Goal: Information Seeking & Learning: Learn about a topic

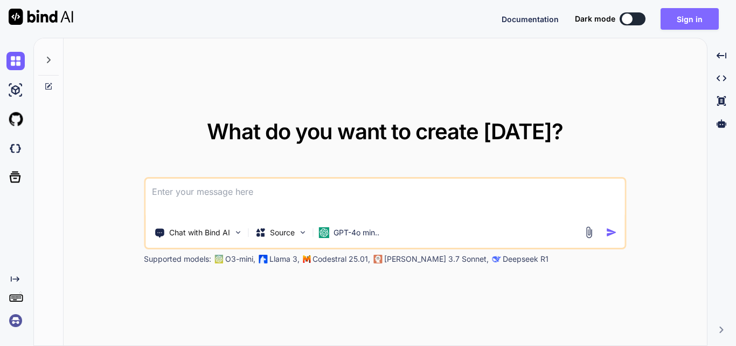
click at [692, 20] on button "Sign in" at bounding box center [690, 19] width 58 height 22
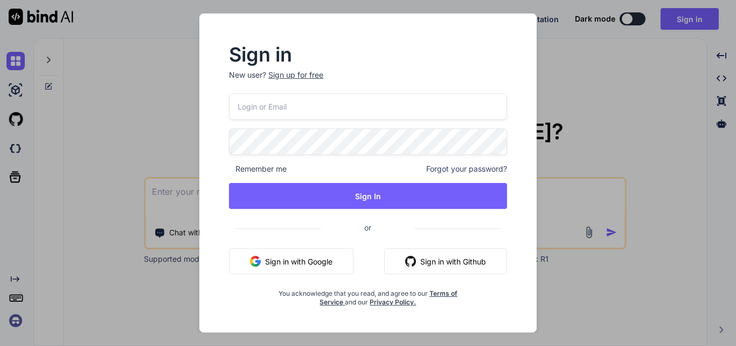
click at [395, 113] on input "email" at bounding box center [368, 106] width 278 height 26
paste input "[EMAIL_ADDRESS][DOMAIN_NAME]"
type input "[EMAIL_ADDRESS][DOMAIN_NAME]"
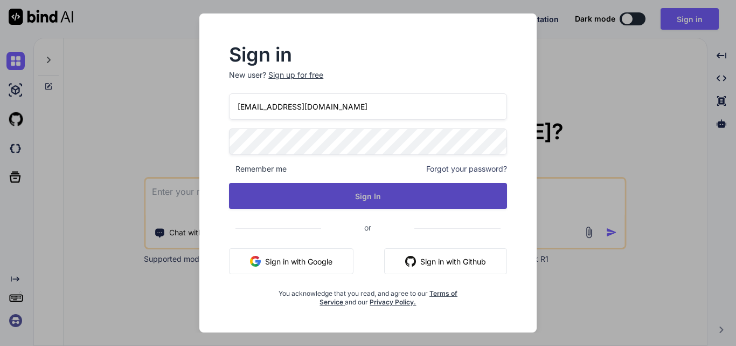
click at [404, 187] on button "Sign In" at bounding box center [368, 196] width 278 height 26
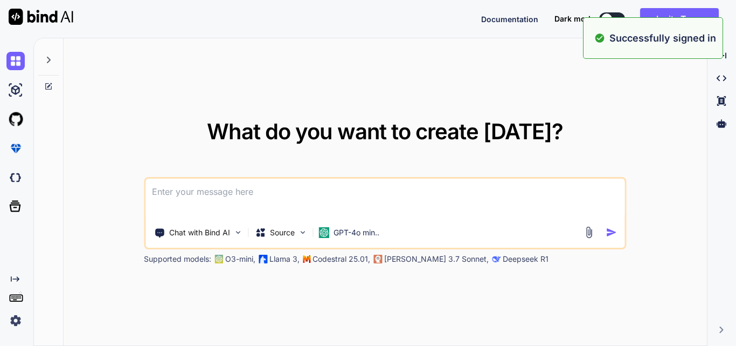
type textarea "x"
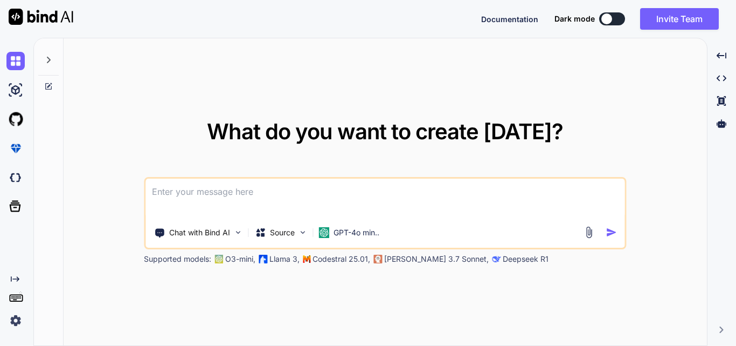
click at [383, 189] on textarea at bounding box center [385, 198] width 479 height 40
paste textarea "_ = services.AddAuthentication(CookieAuthenticationDefaults.AuthenticationSchem…"
type textarea "_ = services.AddAuthentication(CookieAuthenticationDefaults.AuthenticationSchem…"
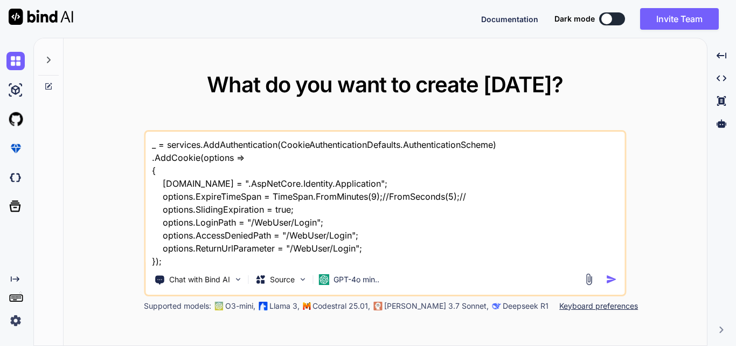
scroll to position [2, 0]
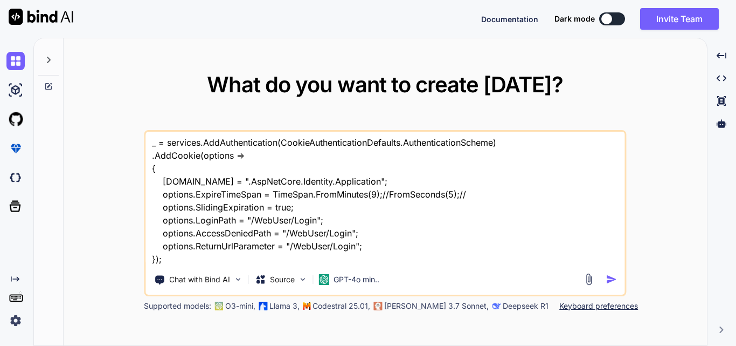
type textarea "x"
click at [233, 261] on textarea "_ = services.AddAuthentication(CookieAuthenticationDefaults.AuthenticationSchem…" at bounding box center [385, 199] width 479 height 134
type textarea "_ = services.AddAuthentication(CookieAuthenticationDefaults.AuthenticationSchem…"
type textarea "x"
type textarea "_ = services.AddAuthentication(CookieAuthenticationDefaults.AuthenticationSchem…"
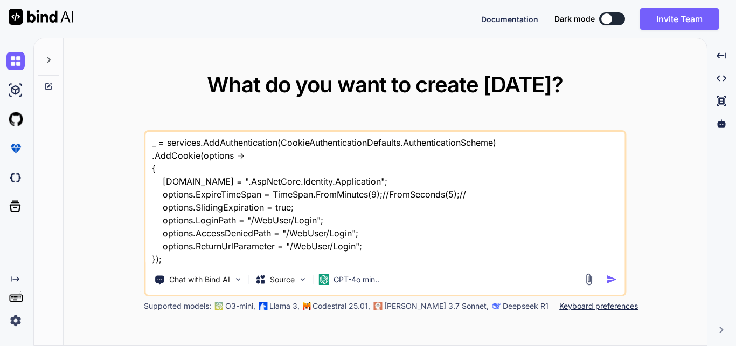
type textarea "x"
type textarea "_ = services.AddAuthentication(CookieAuthenticationDefaults.AuthenticationSchem…"
type textarea "x"
type textarea "_ = services.AddAuthentication(CookieAuthenticationDefaults.AuthenticationSchem…"
type textarea "x"
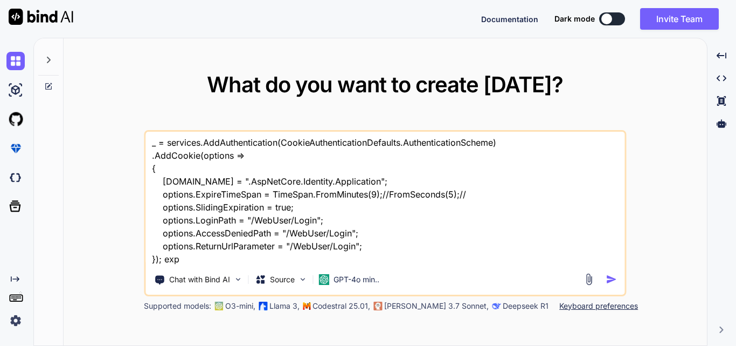
type textarea "_ = services.AddAuthentication(CookieAuthenticationDefaults.AuthenticationSchem…"
type textarea "x"
type textarea "_ = services.AddAuthentication(CookieAuthenticationDefaults.AuthenticationSchem…"
type textarea "x"
type textarea "_ = services.AddAuthentication(CookieAuthenticationDefaults.AuthenticationSchem…"
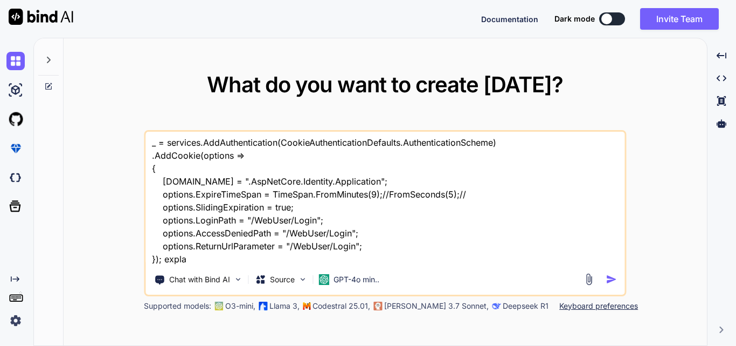
type textarea "x"
type textarea "_ = services.AddAuthentication(CookieAuthenticationDefaults.AuthenticationSchem…"
type textarea "x"
type textarea "_ = services.AddAuthentication(CookieAuthenticationDefaults.AuthenticationSchem…"
type textarea "x"
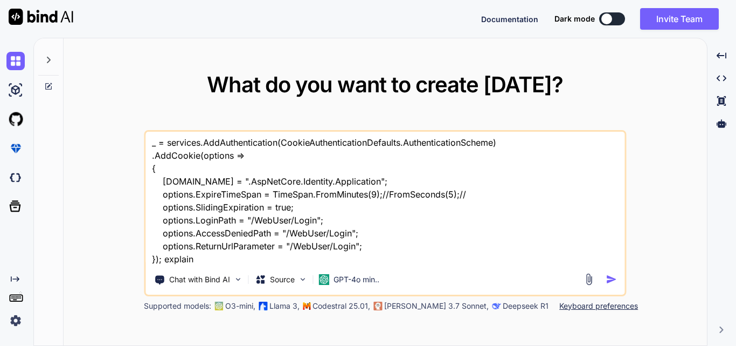
type textarea "_ = services.AddAuthentication(CookieAuthenticationDefaults.AuthenticationSchem…"
type textarea "x"
type textarea "_ = services.AddAuthentication(CookieAuthenticationDefaults.AuthenticationSchem…"
type textarea "x"
type textarea "_ = services.AddAuthentication(CookieAuthenticationDefaults.AuthenticationSchem…"
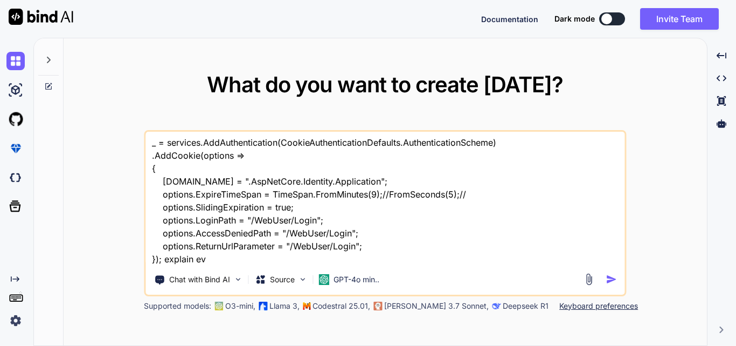
type textarea "x"
type textarea "_ = services.AddAuthentication(CookieAuthenticationDefaults.AuthenticationSchem…"
type textarea "x"
type textarea "_ = services.AddAuthentication(CookieAuthenticationDefaults.AuthenticationSchem…"
type textarea "x"
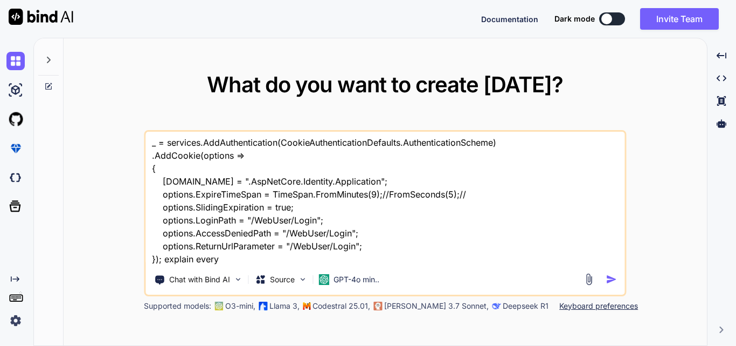
type textarea "_ = services.AddAuthentication(CookieAuthenticationDefaults.AuthenticationSchem…"
type textarea "x"
type textarea "_ = services.AddAuthentication(CookieAuthenticationDefaults.AuthenticationSchem…"
type textarea "x"
type textarea "_ = services.AddAuthentication(CookieAuthenticationDefaults.AuthenticationSchem…"
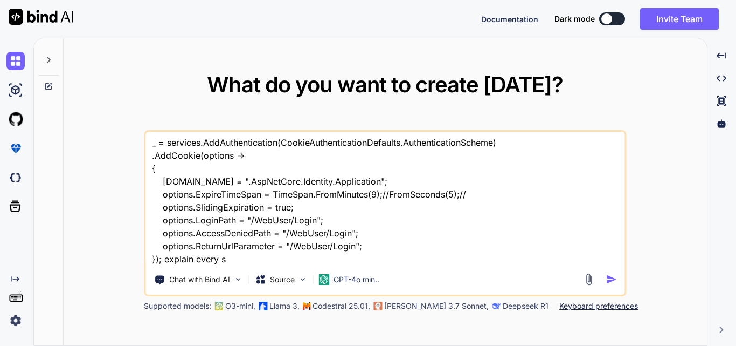
type textarea "x"
type textarea "_ = services.AddAuthentication(CookieAuthenticationDefaults.AuthenticationSchem…"
type textarea "x"
type textarea "_ = services.AddAuthentication(CookieAuthenticationDefaults.AuthenticationSchem…"
type textarea "x"
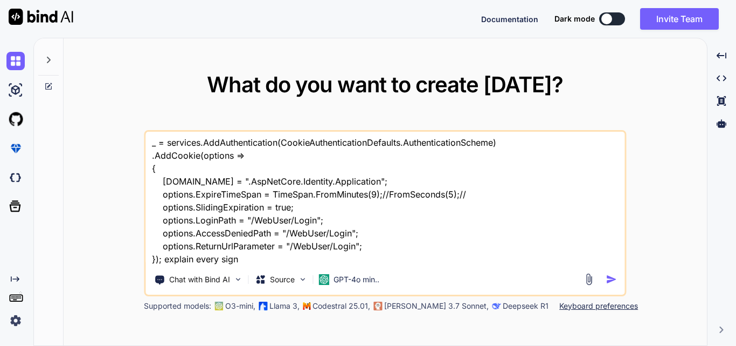
type textarea "_ = services.AddAuthentication(CookieAuthenticationDefaults.AuthenticationSchem…"
type textarea "x"
type textarea "_ = services.AddAuthentication(CookieAuthenticationDefaults.AuthenticationSchem…"
type textarea "x"
type textarea "_ = services.AddAuthentication(CookieAuthenticationDefaults.AuthenticationSchem…"
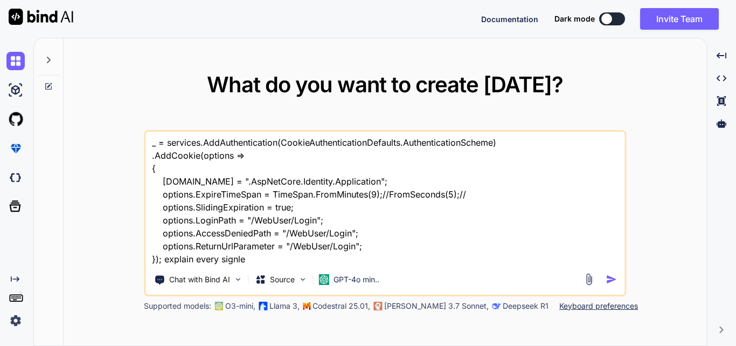
type textarea "x"
click at [196, 257] on textarea "_ = services.AddAuthentication(CookieAuthenticationDefaults.AuthenticationSchem…" at bounding box center [385, 199] width 479 height 134
type textarea "_ = services.AddAuthentication(CookieAuthenticationDefaults.AuthenticationSchem…"
type textarea "x"
type textarea "_ = services.AddAuthentication(CookieAuthenticationDefaults.AuthenticationSchem…"
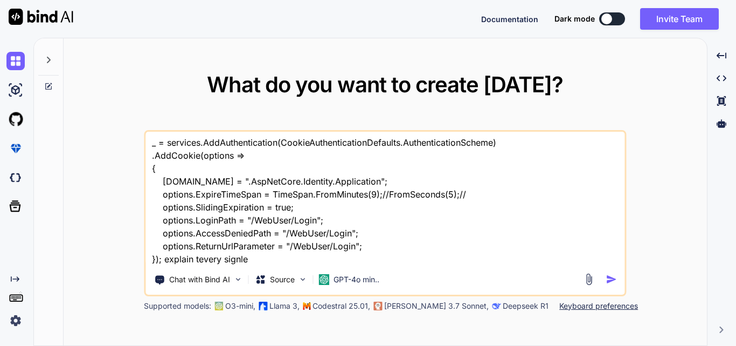
type textarea "x"
type textarea "_ = services.AddAuthentication(CookieAuthenticationDefaults.AuthenticationSchem…"
type textarea "x"
type textarea "_ = services.AddAuthentication(CookieAuthenticationDefaults.AuthenticationSchem…"
type textarea "x"
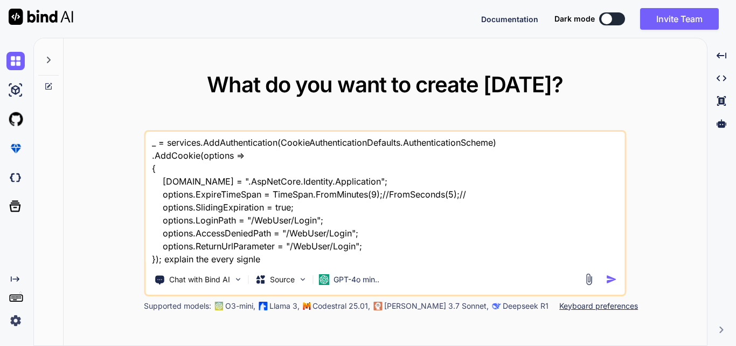
type textarea "_ = services.AddAuthentication(CookieAuthenticationDefaults.AuthenticationSchem…"
type textarea "x"
type textarea "_ = services.AddAuthentication(CookieAuthenticationDefaults.AuthenticationSchem…"
type textarea "x"
type textarea "_ = services.AddAuthentication(CookieAuthenticationDefaults.AuthenticationSchem…"
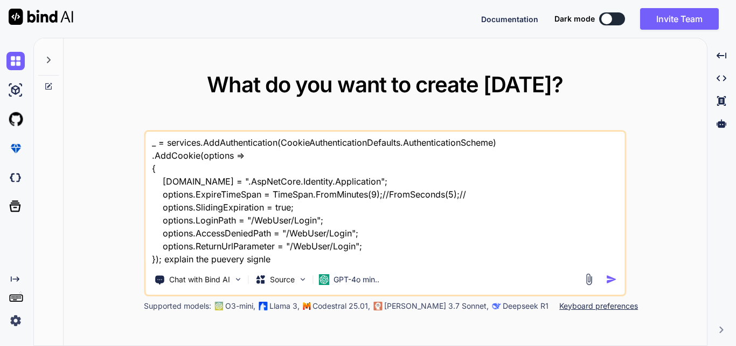
type textarea "x"
type textarea "_ = services.AddAuthentication(CookieAuthenticationDefaults.AuthenticationSchem…"
type textarea "x"
type textarea "_ = services.AddAuthentication(CookieAuthenticationDefaults.AuthenticationSchem…"
type textarea "x"
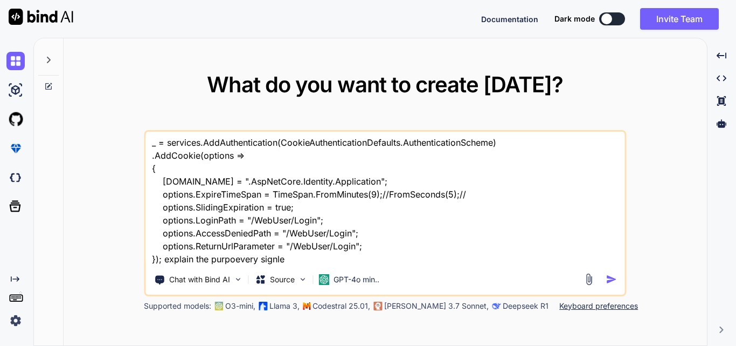
type textarea "_ = services.AddAuthentication(CookieAuthenticationDefaults.AuthenticationSchem…"
type textarea "x"
type textarea "_ = services.AddAuthentication(CookieAuthenticationDefaults.AuthenticationSchem…"
type textarea "x"
type textarea "_ = services.AddAuthentication(CookieAuthenticationDefaults.AuthenticationSchem…"
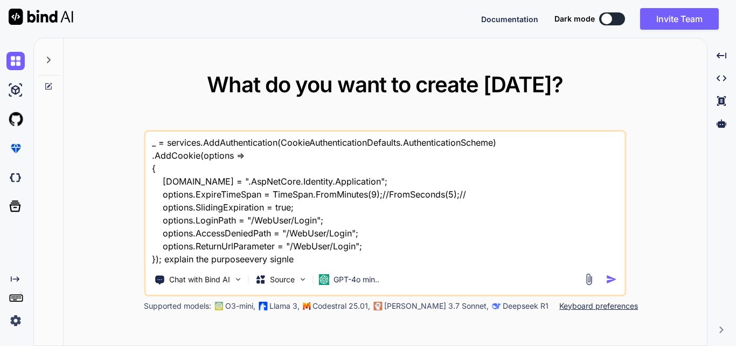
type textarea "x"
type textarea "_ = services.AddAuthentication(CookieAuthenticationDefaults.AuthenticationSchem…"
type textarea "x"
type textarea "_ = services.AddAuthentication(CookieAuthenticationDefaults.AuthenticationSchem…"
type textarea "x"
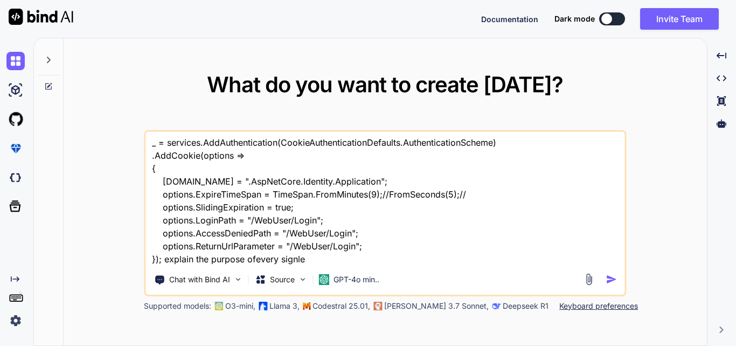
type textarea "_ = services.AddAuthentication(CookieAuthenticationDefaults.AuthenticationSchem…"
type textarea "x"
type textarea "_ = services.AddAuthentication(CookieAuthenticationDefaults.AuthenticationSchem…"
type textarea "x"
type textarea "_ = services.AddAuthentication(CookieAuthenticationDefaults.AuthenticationSchem…"
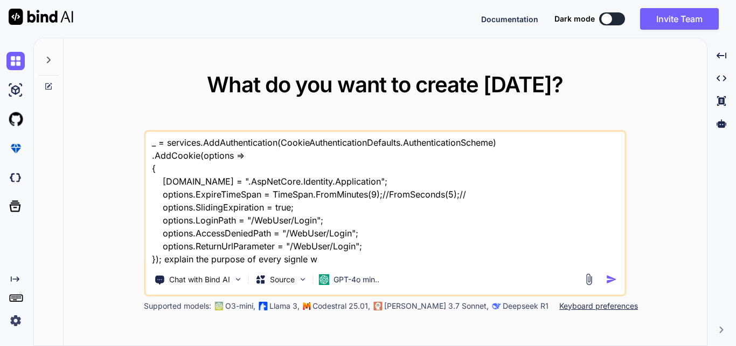
type textarea "x"
type textarea "_ = services.AddAuthentication(CookieAuthenticationDefaults.AuthenticationSchem…"
type textarea "x"
type textarea "_ = services.AddAuthentication(CookieAuthenticationDefaults.AuthenticationSchem…"
type textarea "x"
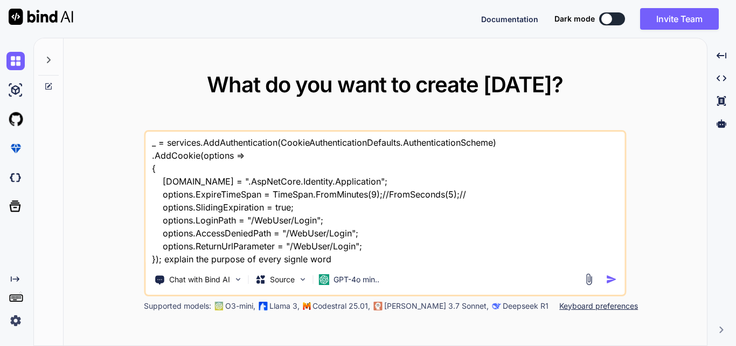
type textarea "_ = services.AddAuthentication(CookieAuthenticationDefaults.AuthenticationSchem…"
type textarea "x"
type textarea "_ = services.AddAuthentication(CookieAuthenticationDefaults.AuthenticationSchem…"
type textarea "x"
type textarea "_ = services.AddAuthentication(CookieAuthenticationDefaults.AuthenticationSchem…"
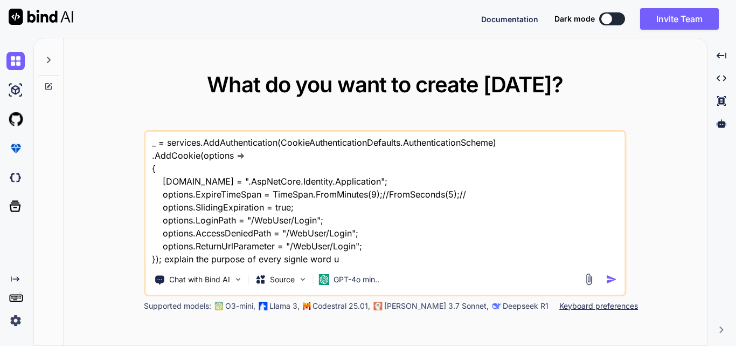
type textarea "x"
type textarea "_ = services.AddAuthentication(CookieAuthenticationDefaults.AuthenticationSchem…"
type textarea "x"
type textarea "_ = services.AddAuthentication(CookieAuthenticationDefaults.AuthenticationSchem…"
type textarea "x"
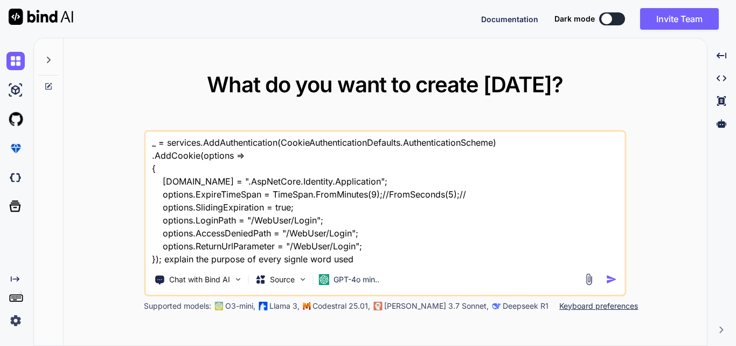
type textarea "_ = services.AddAuthentication(CookieAuthenticationDefaults.AuthenticationSchem…"
type textarea "x"
type textarea "_ = services.AddAuthentication(CookieAuthenticationDefaults.AuthenticationSchem…"
type textarea "x"
type textarea "_ = services.AddAuthentication(CookieAuthenticationDefaults.AuthenticationSchem…"
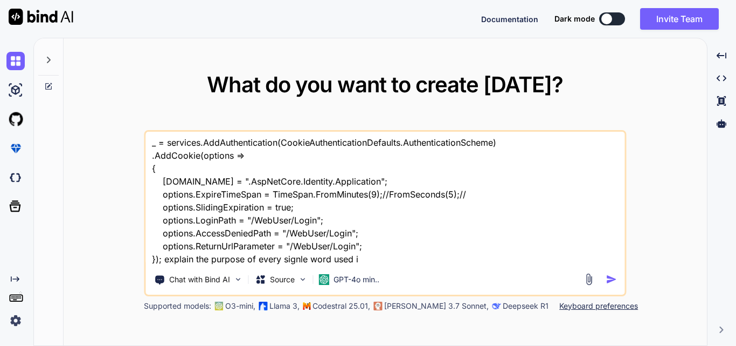
type textarea "x"
type textarea "_ = services.AddAuthentication(CookieAuthenticationDefaults.AuthenticationSchem…"
type textarea "x"
type textarea "_ = services.AddAuthentication(CookieAuthenticationDefaults.AuthenticationSchem…"
type textarea "x"
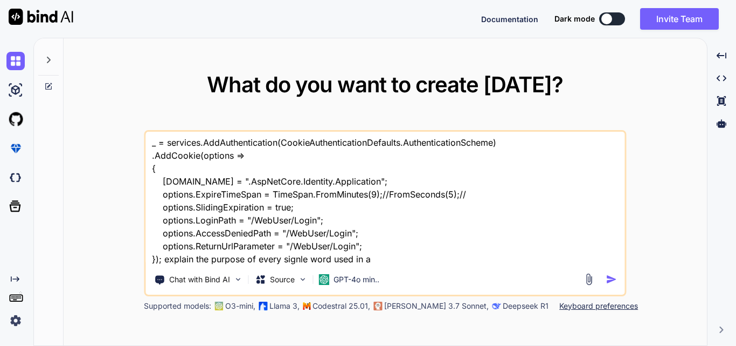
type textarea "_ = services.AddAuthentication(CookieAuthenticationDefaults.AuthenticationSchem…"
type textarea "x"
type textarea "_ = services.AddAuthentication(CookieAuthenticationDefaults.AuthenticationSchem…"
type textarea "x"
type textarea "_ = services.AddAuthentication(CookieAuthenticationDefaults.AuthenticationSchem…"
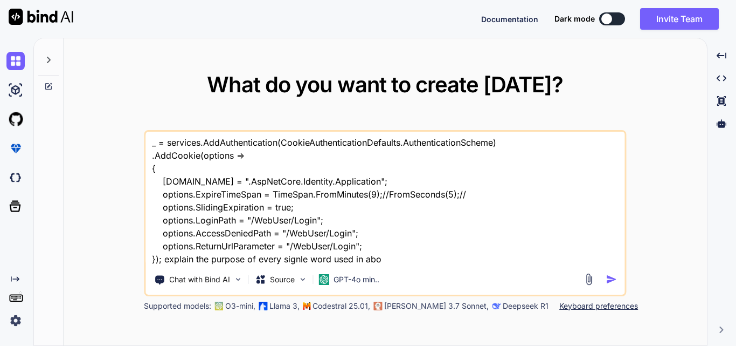
type textarea "x"
type textarea "_ = services.AddAuthentication(CookieAuthenticationDefaults.AuthenticationSchem…"
type textarea "x"
type textarea "_ = services.AddAuthentication(CookieAuthenticationDefaults.AuthenticationSchem…"
type textarea "x"
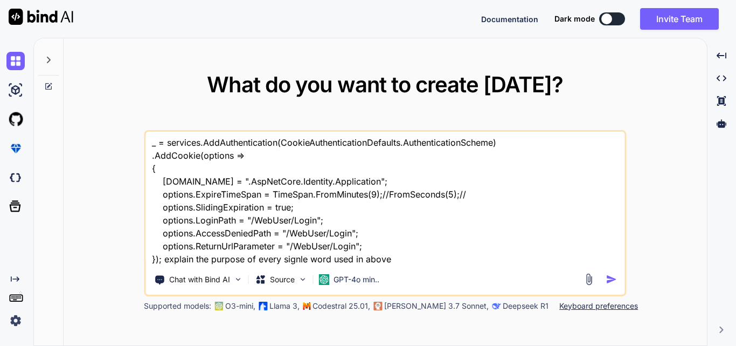
type textarea "_ = services.AddAuthentication(CookieAuthenticationDefaults.AuthenticationSchem…"
type textarea "x"
type textarea "_ = services.AddAuthentication(CookieAuthenticationDefaults.AuthenticationSchem…"
type textarea "x"
type textarea "_ = services.AddAuthentication(CookieAuthenticationDefaults.AuthenticationSchem…"
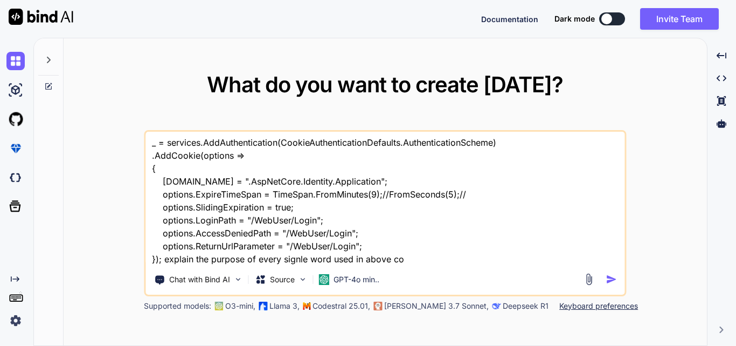
type textarea "x"
type textarea "_ = services.AddAuthentication(CookieAuthenticationDefaults.AuthenticationSchem…"
type textarea "x"
type textarea "_ = services.AddAuthentication(CookieAuthenticationDefaults.AuthenticationSchem…"
type textarea "x"
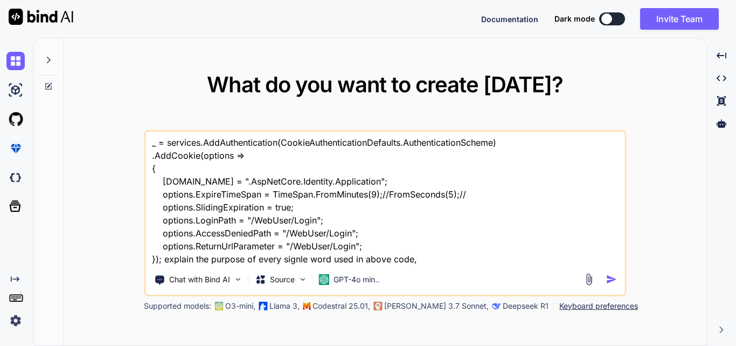
type textarea "_ = services.AddAuthentication(CookieAuthenticationDefaults.AuthenticationSchem…"
type textarea "x"
type textarea "_ = services.AddAuthentication(CookieAuthenticationDefaults.AuthenticationSchem…"
type textarea "x"
type textarea "_ = services.AddAuthentication(CookieAuthenticationDefaults.AuthenticationSchem…"
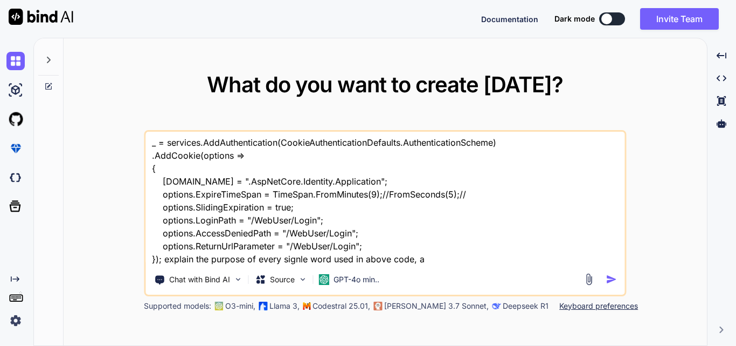
type textarea "x"
type textarea "_ = services.AddAuthentication(CookieAuthenticationDefaults.AuthenticationSchem…"
type textarea "x"
type textarea "_ = services.AddAuthentication(CookieAuthenticationDefaults.AuthenticationSchem…"
type textarea "x"
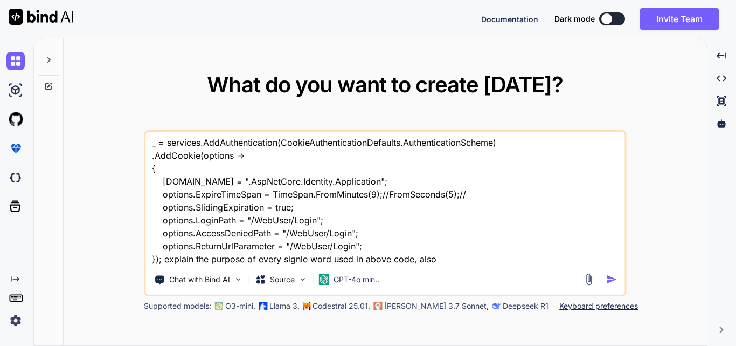
type textarea "_ = services.AddAuthentication(CookieAuthenticationDefaults.AuthenticationSchem…"
type textarea "x"
type textarea "_ = services.AddAuthentication(CookieAuthenticationDefaults.AuthenticationSchem…"
type textarea "x"
type textarea "_ = services.AddAuthentication(CookieAuthenticationDefaults.AuthenticationSchem…"
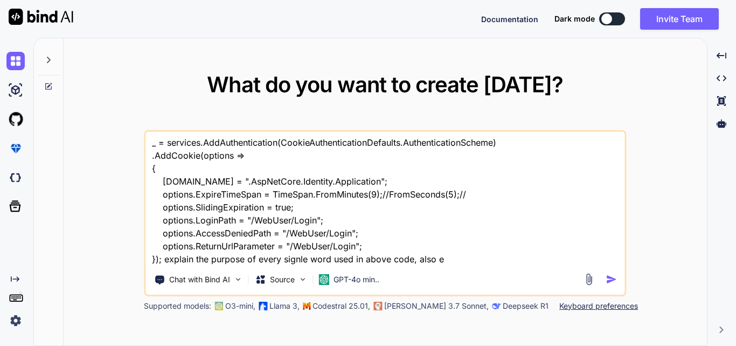
type textarea "x"
type textarea "_ = services.AddAuthentication(CookieAuthenticationDefaults.AuthenticationSchem…"
type textarea "x"
type textarea "_ = services.AddAuthentication(CookieAuthenticationDefaults.AuthenticationSchem…"
type textarea "x"
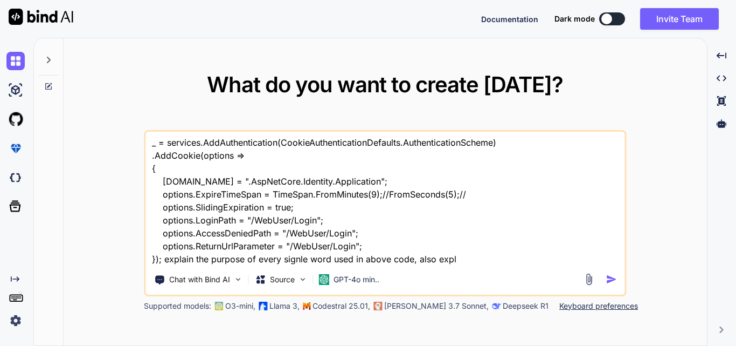
type textarea "_ = services.AddAuthentication(CookieAuthenticationDefaults.AuthenticationSchem…"
type textarea "x"
type textarea "_ = services.AddAuthentication(CookieAuthenticationDefaults.AuthenticationSchem…"
type textarea "x"
type textarea "_ = services.AddAuthentication(CookieAuthenticationDefaults.AuthenticationSchem…"
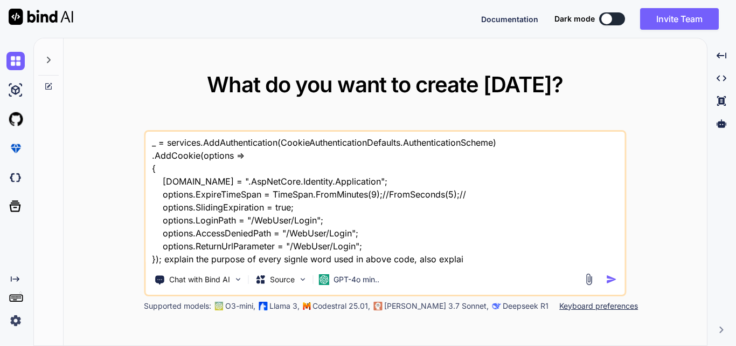
type textarea "x"
type textarea "_ = services.AddAuthentication(CookieAuthenticationDefaults.AuthenticationSchem…"
type textarea "x"
type textarea "_ = services.AddAuthentication(CookieAuthenticationDefaults.AuthenticationSchem…"
type textarea "x"
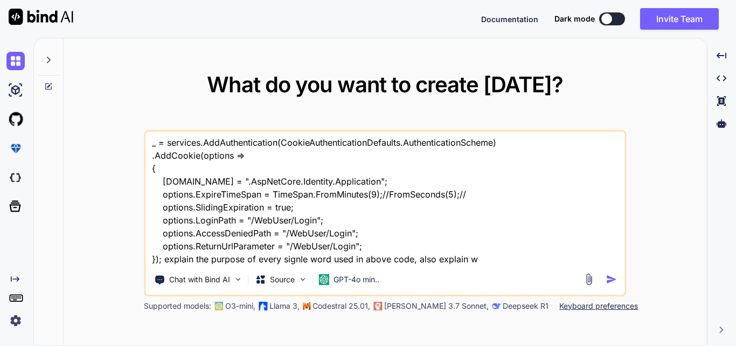
type textarea "_ = services.AddAuthentication(CookieAuthenticationDefaults.AuthenticationSchem…"
type textarea "x"
type textarea "_ = services.AddAuthentication(CookieAuthenticationDefaults.AuthenticationSchem…"
type textarea "x"
type textarea "_ = services.AddAuthentication(CookieAuthenticationDefaults.AuthenticationSchem…"
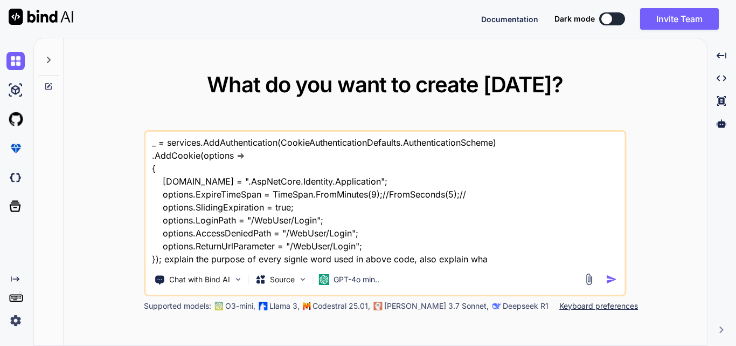
type textarea "x"
type textarea "_ = services.AddAuthentication(CookieAuthenticationDefaults.AuthenticationSchem…"
type textarea "x"
type textarea "_ = services.AddAuthentication(CookieAuthenticationDefaults.AuthenticationSchem…"
type textarea "x"
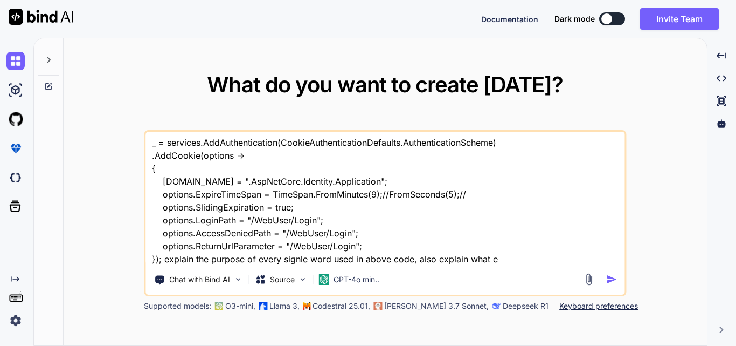
type textarea "_ = services.AddAuthentication(CookieAuthenticationDefaults.AuthenticationSchem…"
type textarea "x"
type textarea "_ = services.AddAuthentication(CookieAuthenticationDefaults.AuthenticationSchem…"
type textarea "x"
type textarea "_ = services.AddAuthentication(CookieAuthenticationDefaults.AuthenticationSchem…"
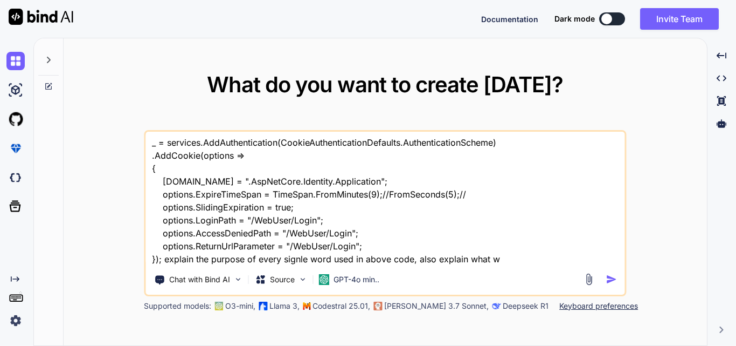
type textarea "x"
type textarea "_ = services.AddAuthentication(CookieAuthenticationDefaults.AuthenticationSchem…"
type textarea "x"
type textarea "_ = services.AddAuthentication(CookieAuthenticationDefaults.AuthenticationSchem…"
type textarea "x"
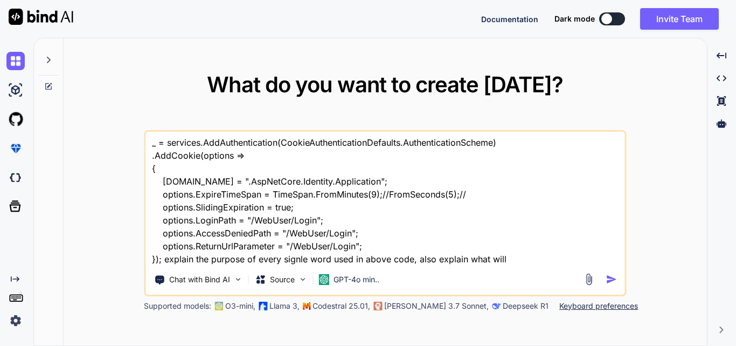
type textarea "_ = services.AddAuthentication(CookieAuthenticationDefaults.AuthenticationSchem…"
type textarea "x"
type textarea "_ = services.AddAuthentication(CookieAuthenticationDefaults.AuthenticationSchem…"
type textarea "x"
type textarea "_ = services.AddAuthentication(CookieAuthenticationDefaults.AuthenticationSchem…"
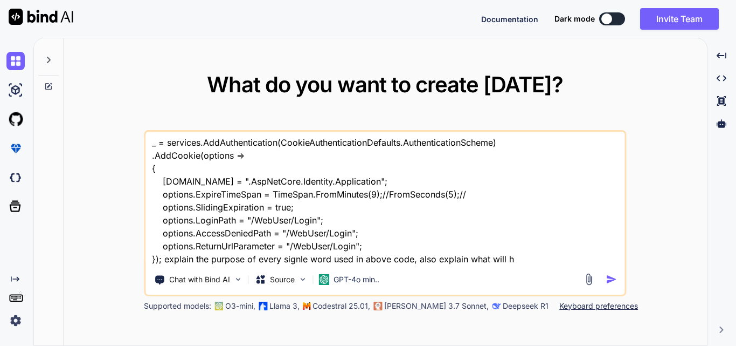
type textarea "x"
type textarea "_ = services.AddAuthentication(CookieAuthenticationDefaults.AuthenticationSchem…"
type textarea "x"
type textarea "_ = services.AddAuthentication(CookieAuthenticationDefaults.AuthenticationSchem…"
type textarea "x"
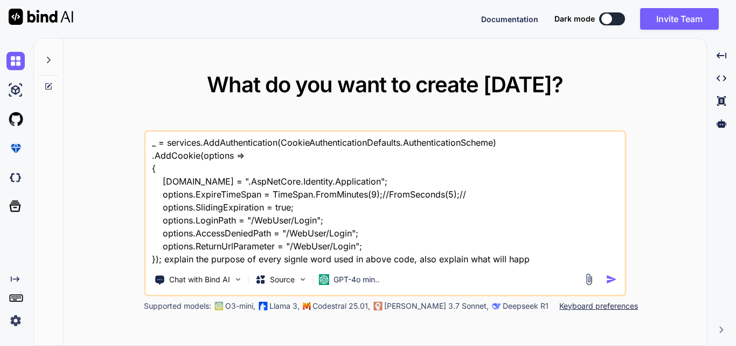
type textarea "_ = services.AddAuthentication(CookieAuthenticationDefaults.AuthenticationSchem…"
type textarea "x"
type textarea "_ = services.AddAuthentication(CookieAuthenticationDefaults.AuthenticationSchem…"
type textarea "x"
type textarea "_ = services.AddAuthentication(CookieAuthenticationDefaults.AuthenticationSchem…"
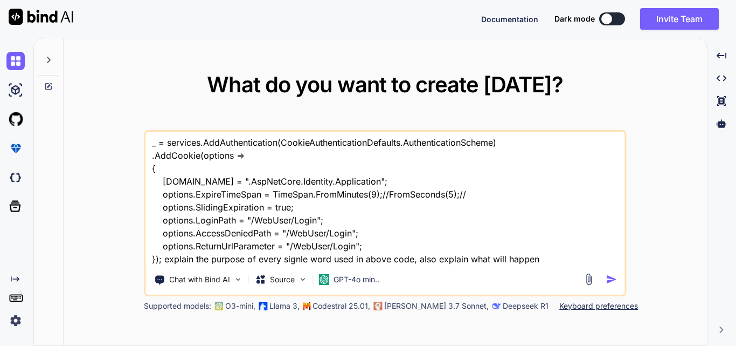
type textarea "x"
type textarea "_ = services.AddAuthentication(CookieAuthenticationDefaults.AuthenticationSchem…"
type textarea "x"
type textarea "_ = services.AddAuthentication(CookieAuthenticationDefaults.AuthenticationSchem…"
type textarea "x"
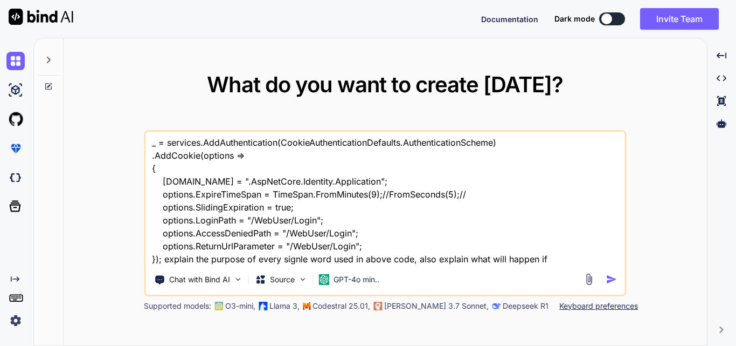
type textarea "_ = services.AddAuthentication(CookieAuthenticationDefaults.AuthenticationSchem…"
type textarea "x"
type textarea "_ = services.AddAuthentication(CookieAuthenticationDefaults.AuthenticationSchem…"
type textarea "x"
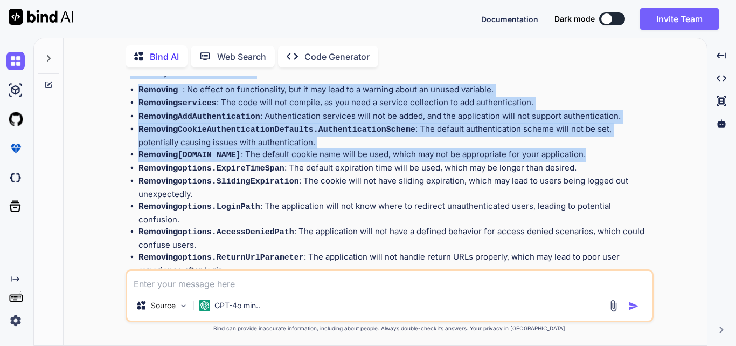
scroll to position [544, 0]
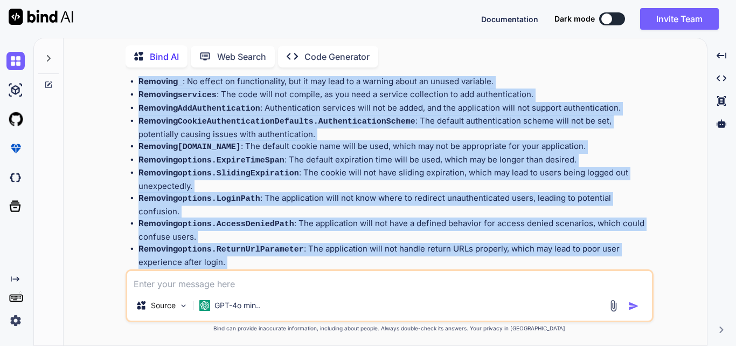
drag, startPoint x: 130, startPoint y: 106, endPoint x: 181, endPoint y: 243, distance: 145.8
click at [181, 243] on div "You _ = services.AddAuthentication(CookieAuthenticationDefaults.AuthenticationS…" at bounding box center [391, 172] width 526 height 193
copy div "_ = services.AddAuthentication(CookieAuthenticationDefaults.AuthenticationSchem…"
click at [164, 218] on strong "Removing options.AccessDeniedPath" at bounding box center [217, 223] width 156 height 10
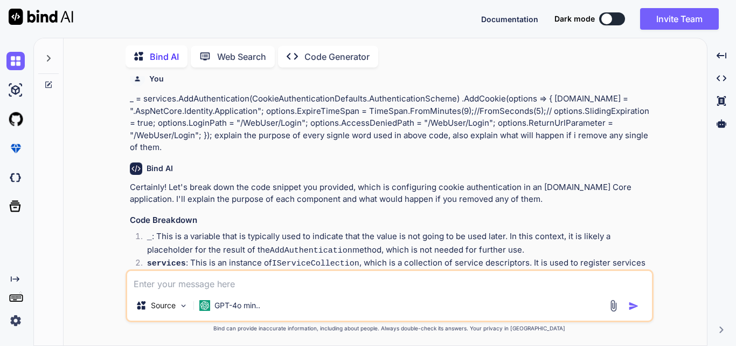
scroll to position [0, 0]
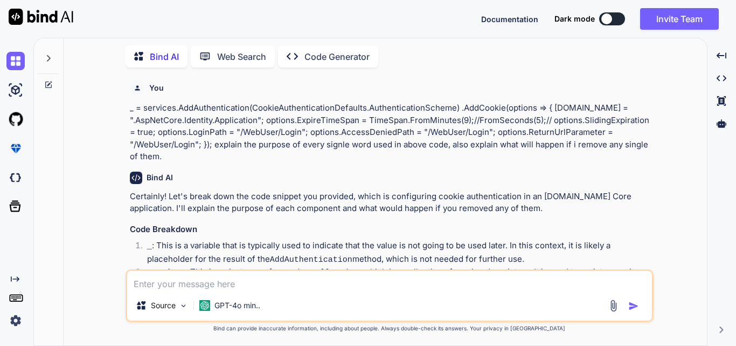
click at [44, 55] on icon at bounding box center [48, 58] width 9 height 9
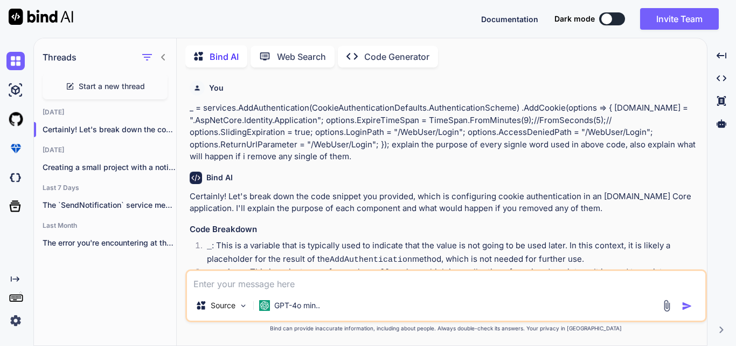
click at [118, 85] on span "Start a new thread" at bounding box center [112, 86] width 66 height 11
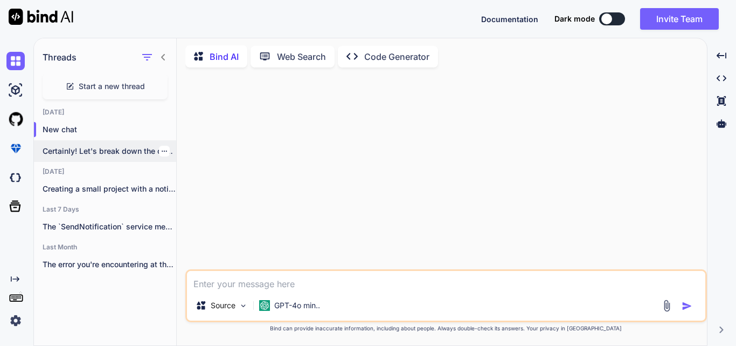
click at [108, 149] on p "Certainly! Let's break down the code sni..." at bounding box center [110, 151] width 134 height 11
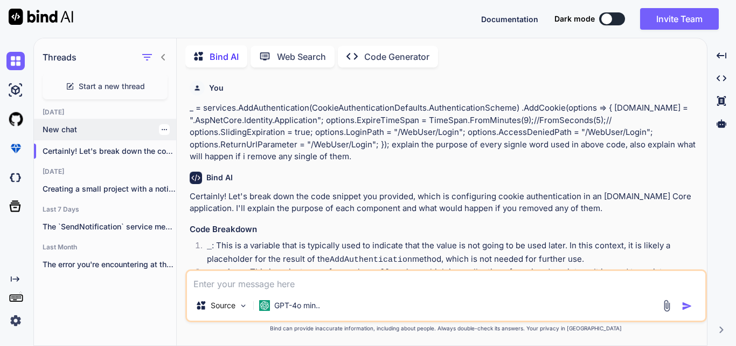
click at [86, 129] on p "New chat" at bounding box center [110, 129] width 134 height 11
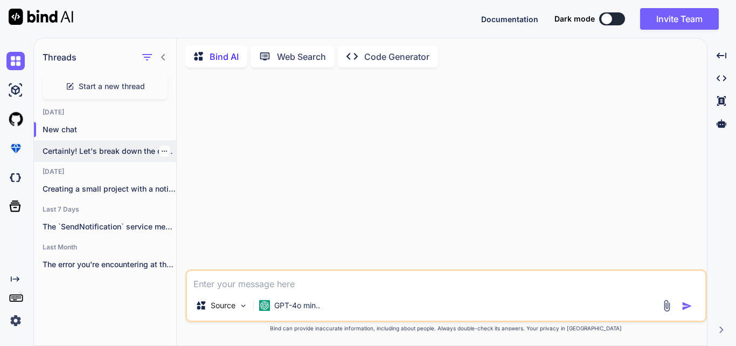
click at [102, 150] on p "Certainly! Let's break down the code sni..." at bounding box center [110, 151] width 134 height 11
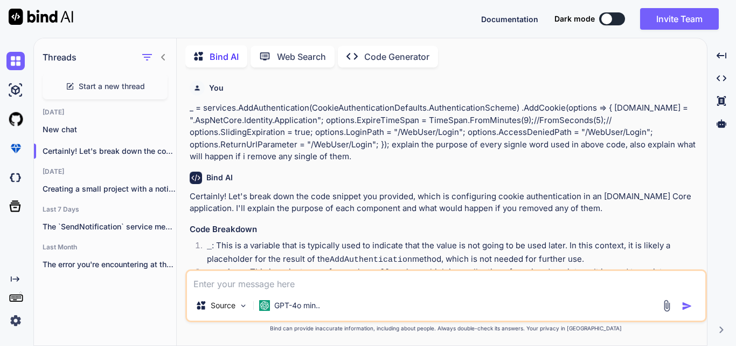
scroll to position [108, 0]
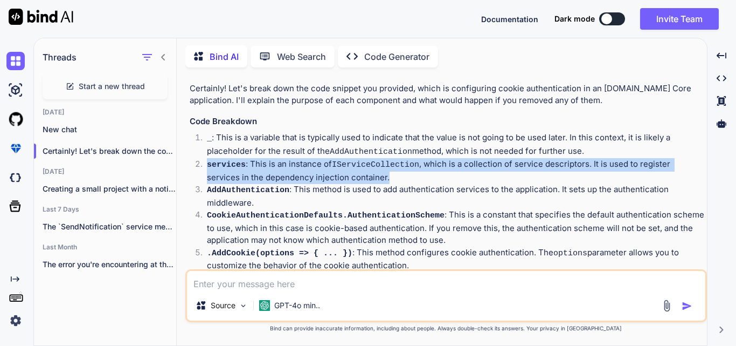
drag, startPoint x: 208, startPoint y: 161, endPoint x: 344, endPoint y: 171, distance: 137.3
click at [344, 171] on p "services : This is an instance of IServiceCollection , which is a collection of…" at bounding box center [456, 170] width 498 height 25
copy p "services : This is an instance of IServiceCollection , which is a collection of…"
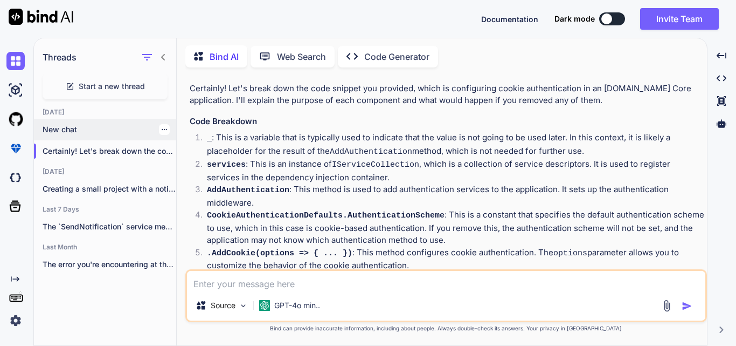
click at [100, 127] on p "New chat" at bounding box center [110, 129] width 134 height 11
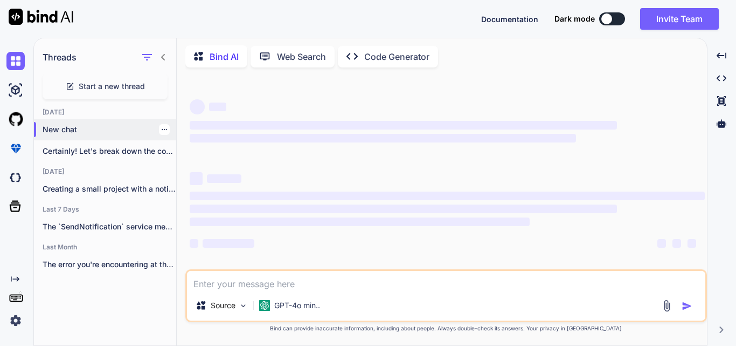
scroll to position [0, 0]
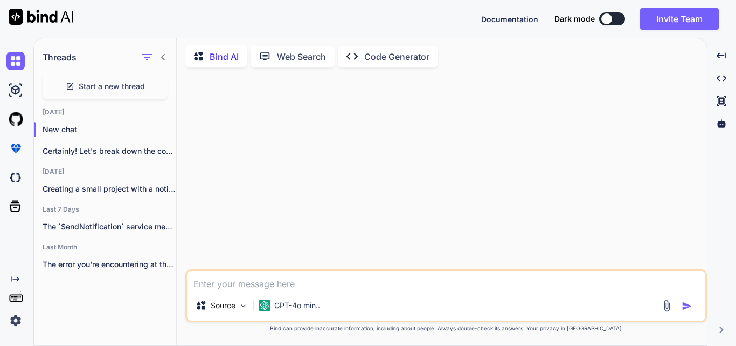
click at [222, 287] on textarea at bounding box center [446, 280] width 519 height 19
paste textarea "services: This is an instance of IServiceCollection, which is a collection of s…"
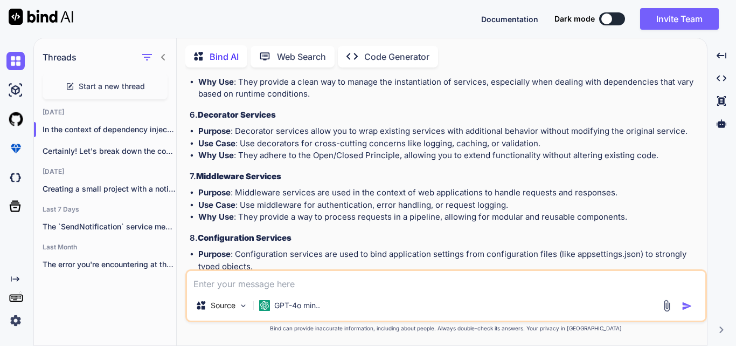
scroll to position [627, 0]
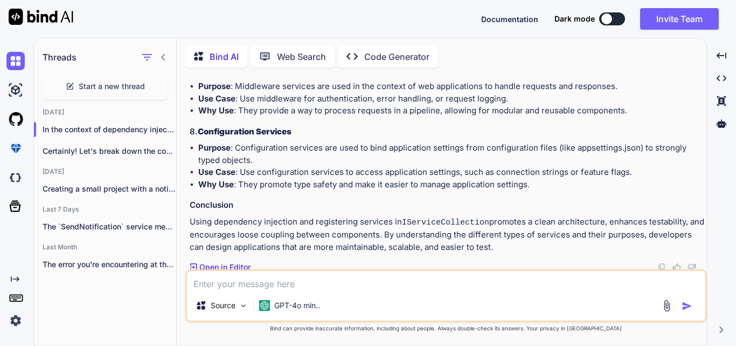
click at [385, 277] on textarea at bounding box center [446, 280] width 519 height 19
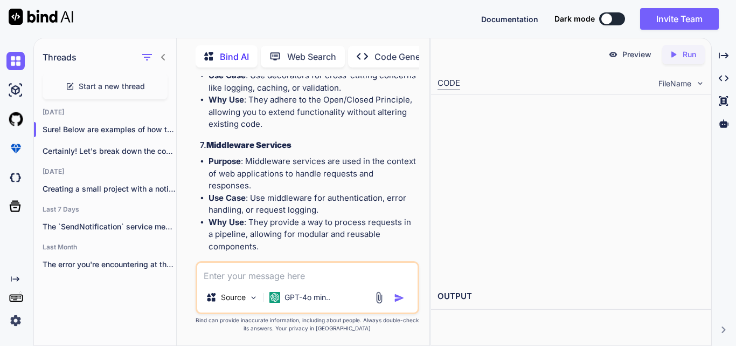
scroll to position [1666, 0]
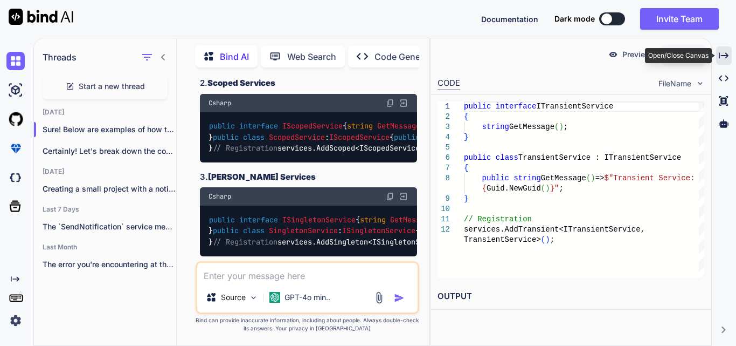
click at [720, 56] on icon at bounding box center [724, 55] width 10 height 6
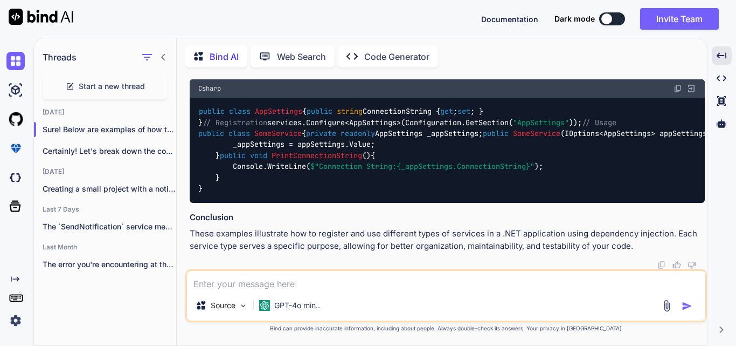
scroll to position [2723, 0]
click at [103, 149] on p "Certainly! Let's break down the code sni..." at bounding box center [110, 151] width 134 height 11
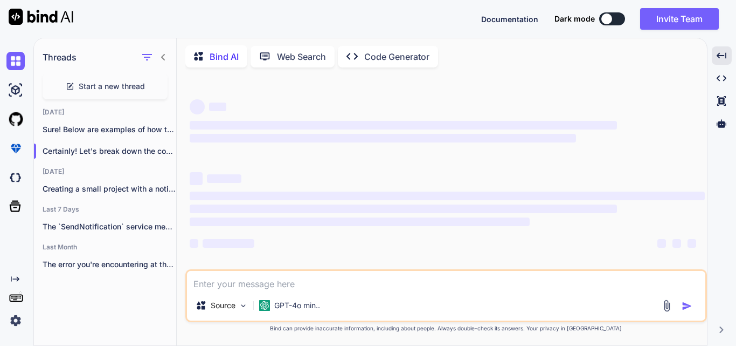
scroll to position [0, 0]
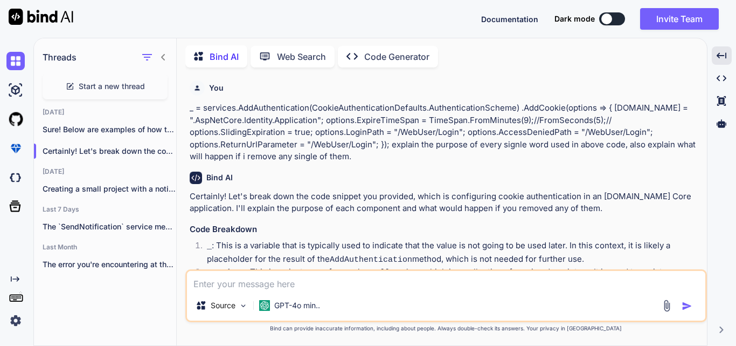
click at [165, 57] on icon at bounding box center [163, 57] width 9 height 9
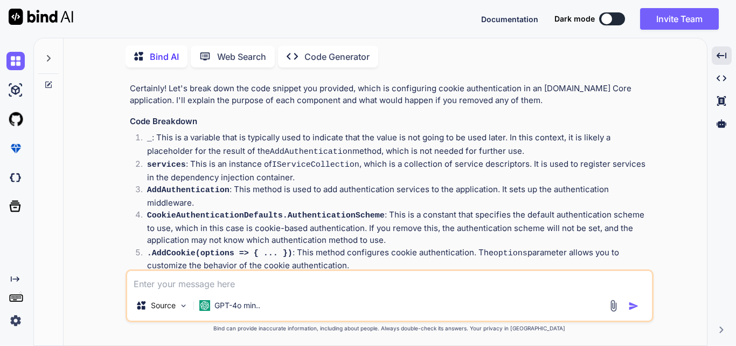
scroll to position [162, 0]
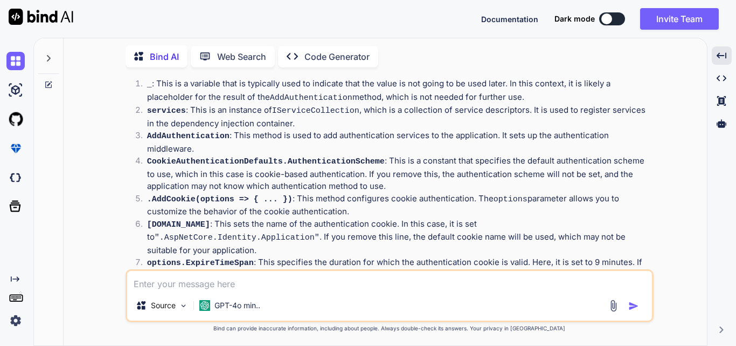
click at [271, 157] on code "CookieAuthenticationDefaults.AuthenticationScheme" at bounding box center [266, 161] width 238 height 9
drag, startPoint x: 148, startPoint y: 185, endPoint x: 281, endPoint y: 184, distance: 133.7
click at [281, 192] on p ".AddCookie(options => { ... }) : This method configures cookie authentication. …" at bounding box center [399, 204] width 505 height 25
click at [285, 192] on p ".AddCookie(options => { ... }) : This method configures cookie authentication. …" at bounding box center [399, 204] width 505 height 25
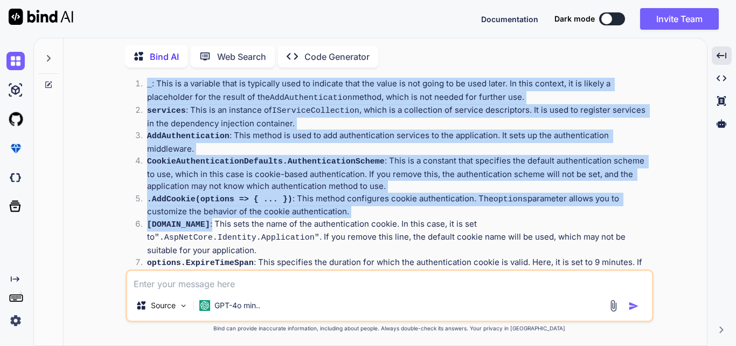
drag, startPoint x: 147, startPoint y: 85, endPoint x: 234, endPoint y: 212, distance: 154.3
click at [234, 212] on ol "_ : This is a variable that is typically used to indicate that the value is not…" at bounding box center [391, 255] width 522 height 355
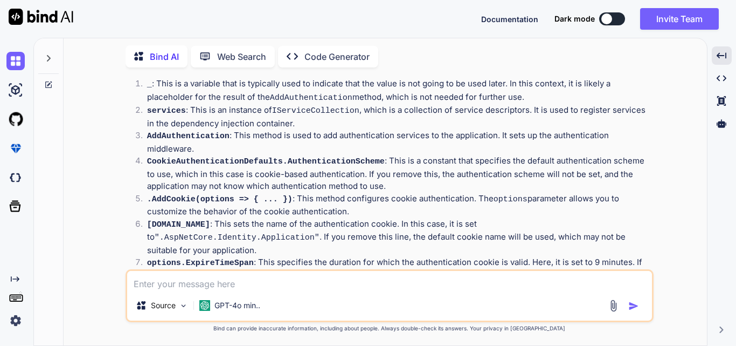
click at [260, 218] on p "[DOMAIN_NAME] : This sets the name of the authentication cookie. In this case, …" at bounding box center [399, 237] width 505 height 39
click at [464, 64] on div "Bind AI Web Search Created with Pixso. Code Generator" at bounding box center [390, 56] width 528 height 31
click at [491, 54] on div "Bind AI Web Search Created with Pixso. Code Generator" at bounding box center [390, 56] width 528 height 31
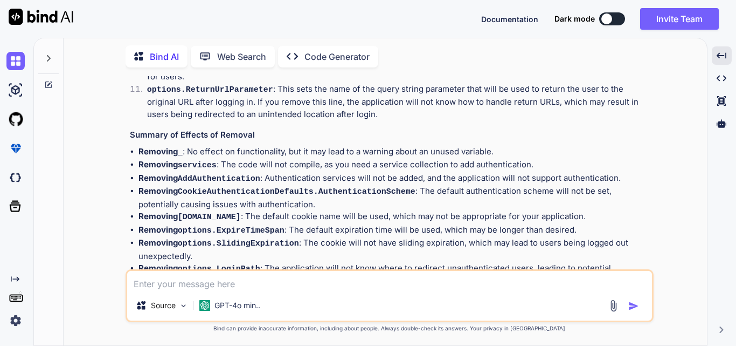
scroll to position [485, 0]
